Goal: Information Seeking & Learning: Check status

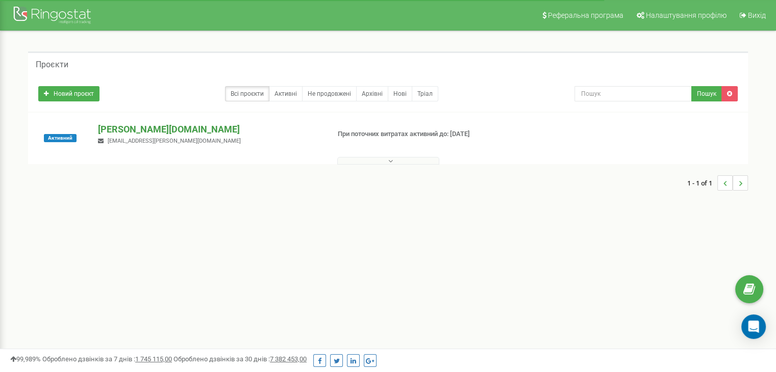
click at [116, 131] on p "[DOMAIN_NAME]" at bounding box center [209, 129] width 223 height 13
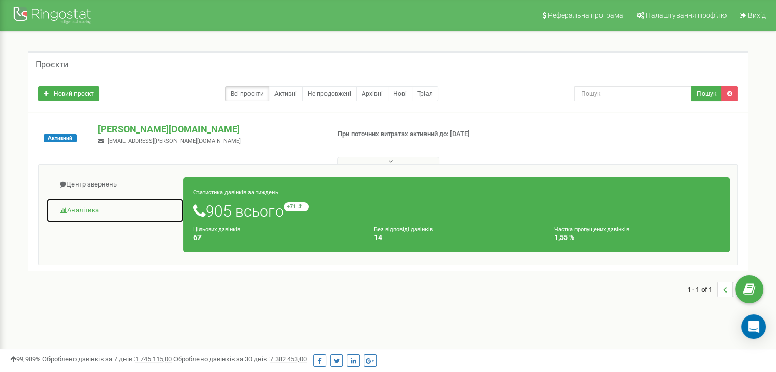
click at [72, 210] on link "Аналiтика" at bounding box center [114, 210] width 137 height 25
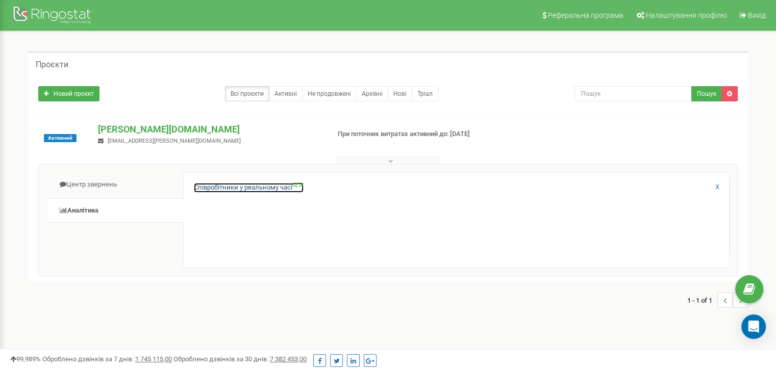
click at [213, 189] on link "Співробітники у реальному часі NEW" at bounding box center [249, 188] width 110 height 10
click at [233, 187] on link "Співробітники у реальному часі NEW" at bounding box center [249, 188] width 110 height 10
click at [284, 187] on link "Співробітники у реальному часі NEW" at bounding box center [249, 188] width 110 height 10
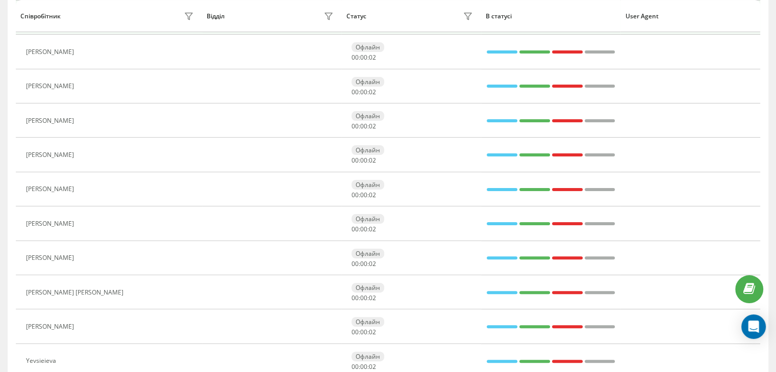
scroll to position [342, 0]
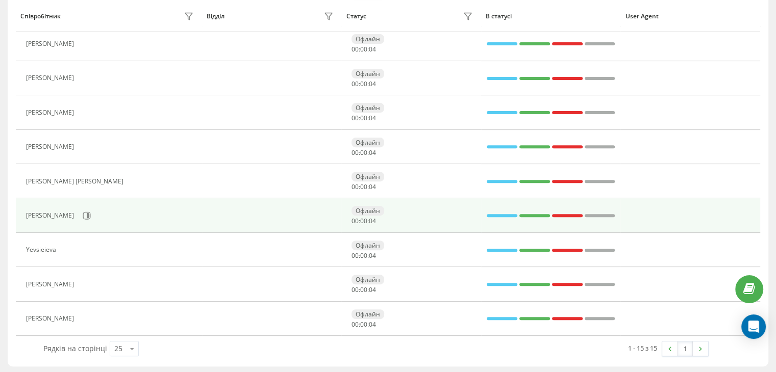
click at [41, 212] on div "[PERSON_NAME]" at bounding box center [51, 215] width 51 height 7
click at [83, 213] on icon at bounding box center [87, 216] width 8 height 8
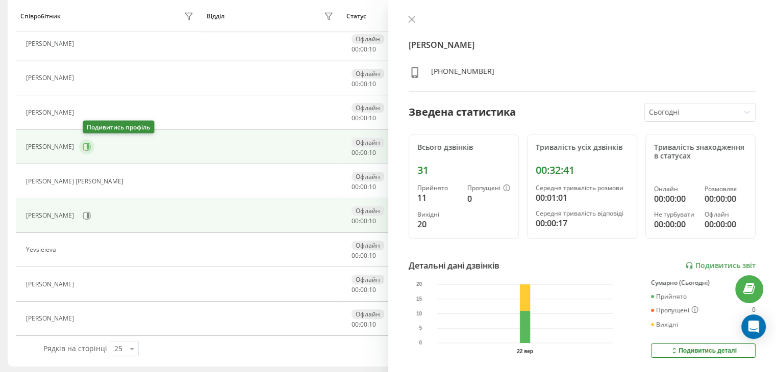
click at [88, 145] on icon at bounding box center [87, 147] width 8 height 8
click at [46, 212] on div "[PERSON_NAME]" at bounding box center [51, 215] width 51 height 7
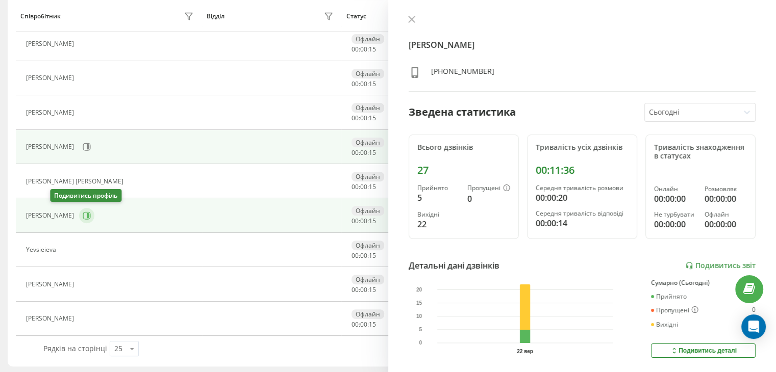
click at [83, 213] on icon at bounding box center [87, 216] width 8 height 8
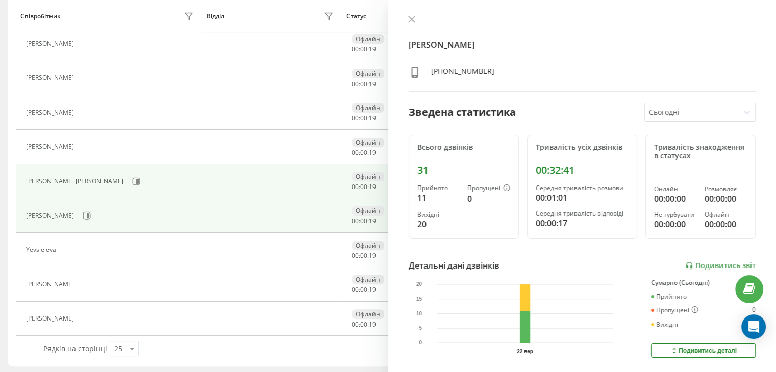
click at [86, 181] on div "[PERSON_NAME] [PERSON_NAME]" at bounding box center [76, 181] width 100 height 7
click at [140, 181] on icon at bounding box center [136, 182] width 8 height 8
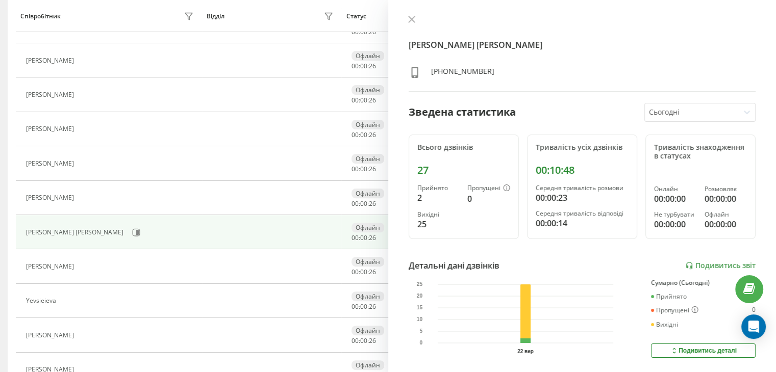
scroll to position [189, 0]
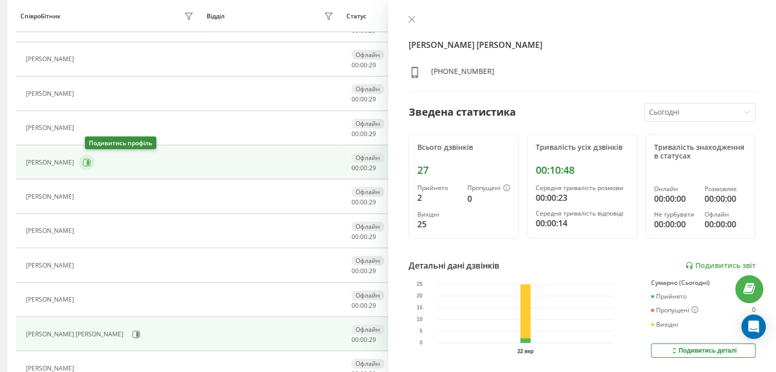
click at [91, 161] on icon at bounding box center [87, 163] width 8 height 8
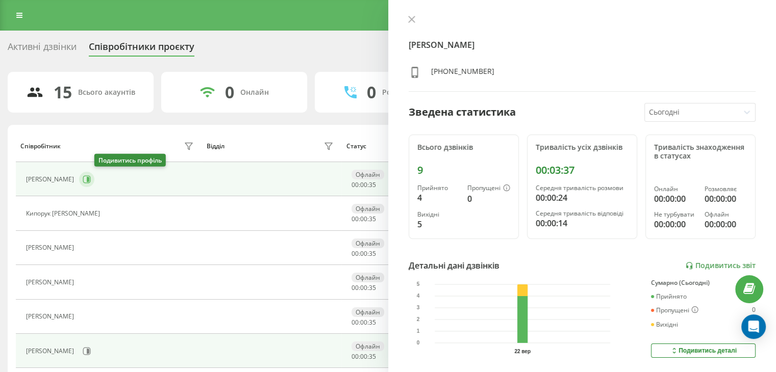
click at [91, 179] on icon at bounding box center [87, 180] width 8 height 8
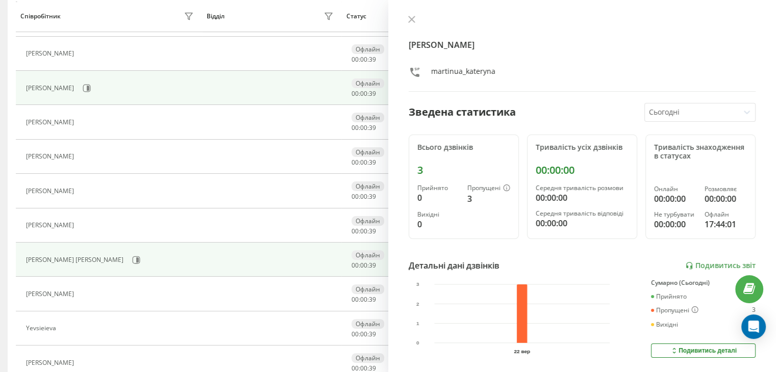
scroll to position [342, 0]
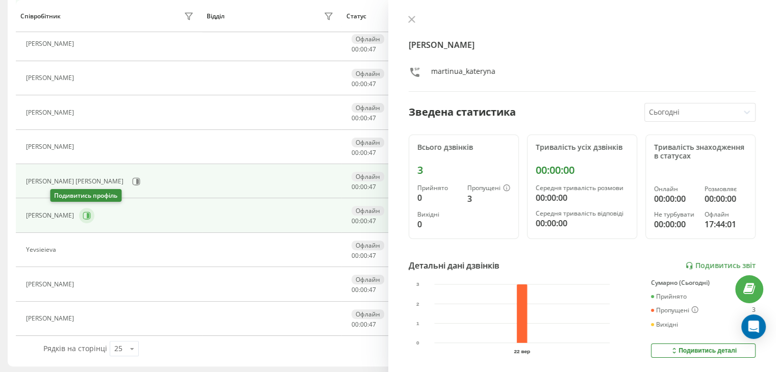
click at [83, 214] on icon at bounding box center [87, 216] width 8 height 8
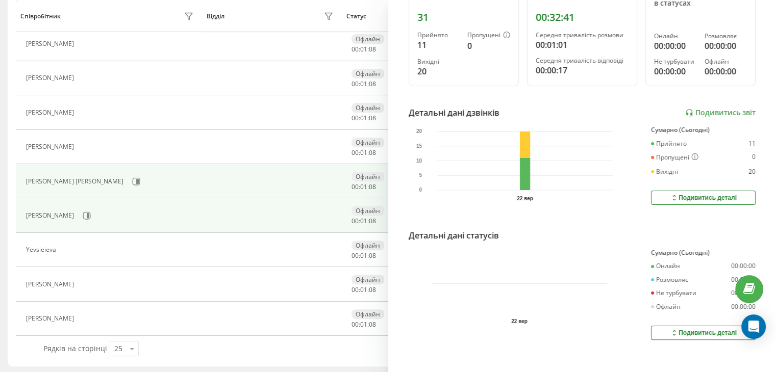
scroll to position [166, 0]
